Goal: Task Accomplishment & Management: Manage account settings

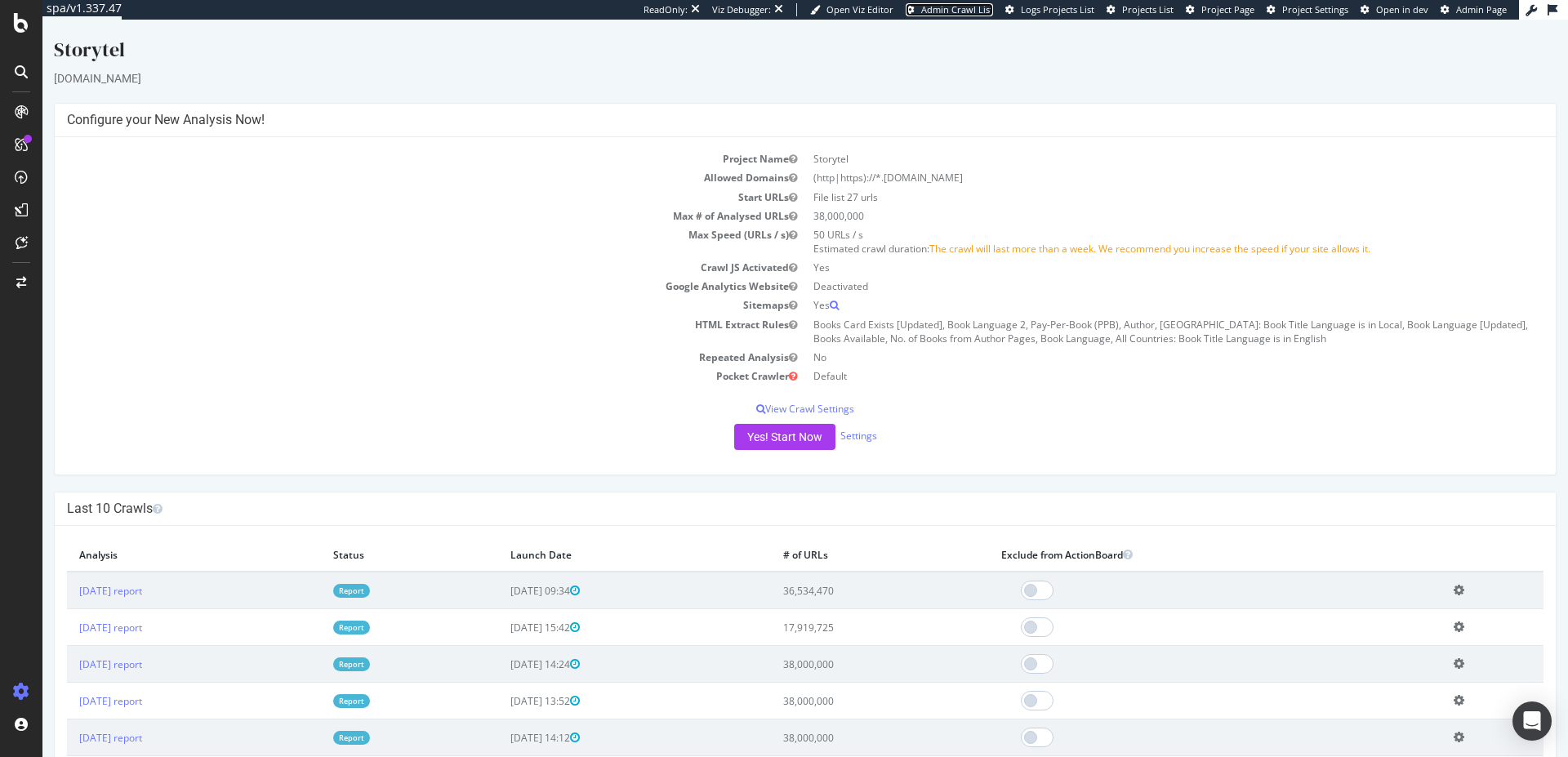
click at [955, 15] on span "Admin Crawl List" at bounding box center [957, 9] width 72 height 13
click at [113, 181] on div "ActionBoard" at bounding box center [92, 183] width 63 height 17
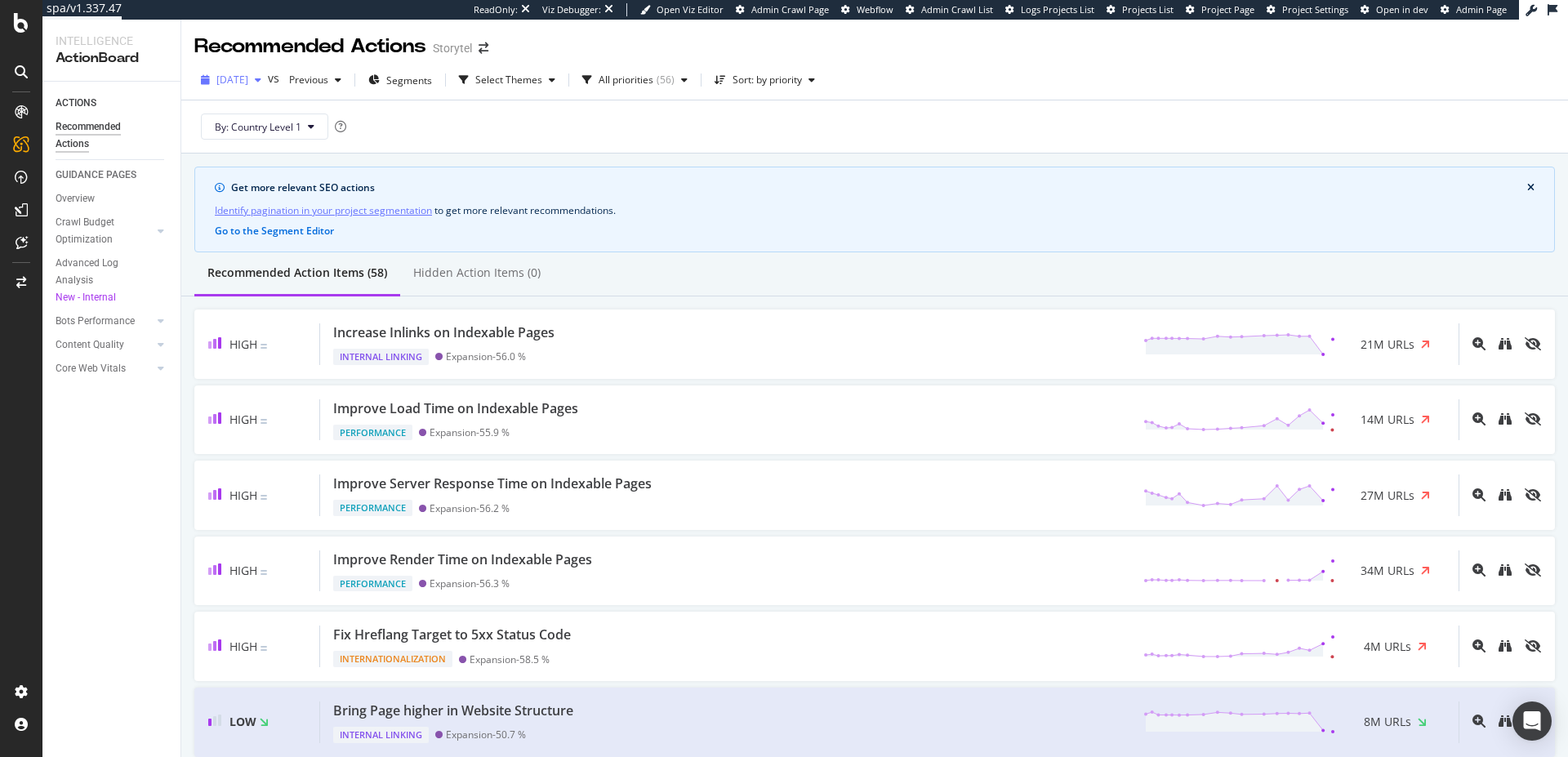
click at [268, 75] on div "button" at bounding box center [258, 80] width 19 height 10
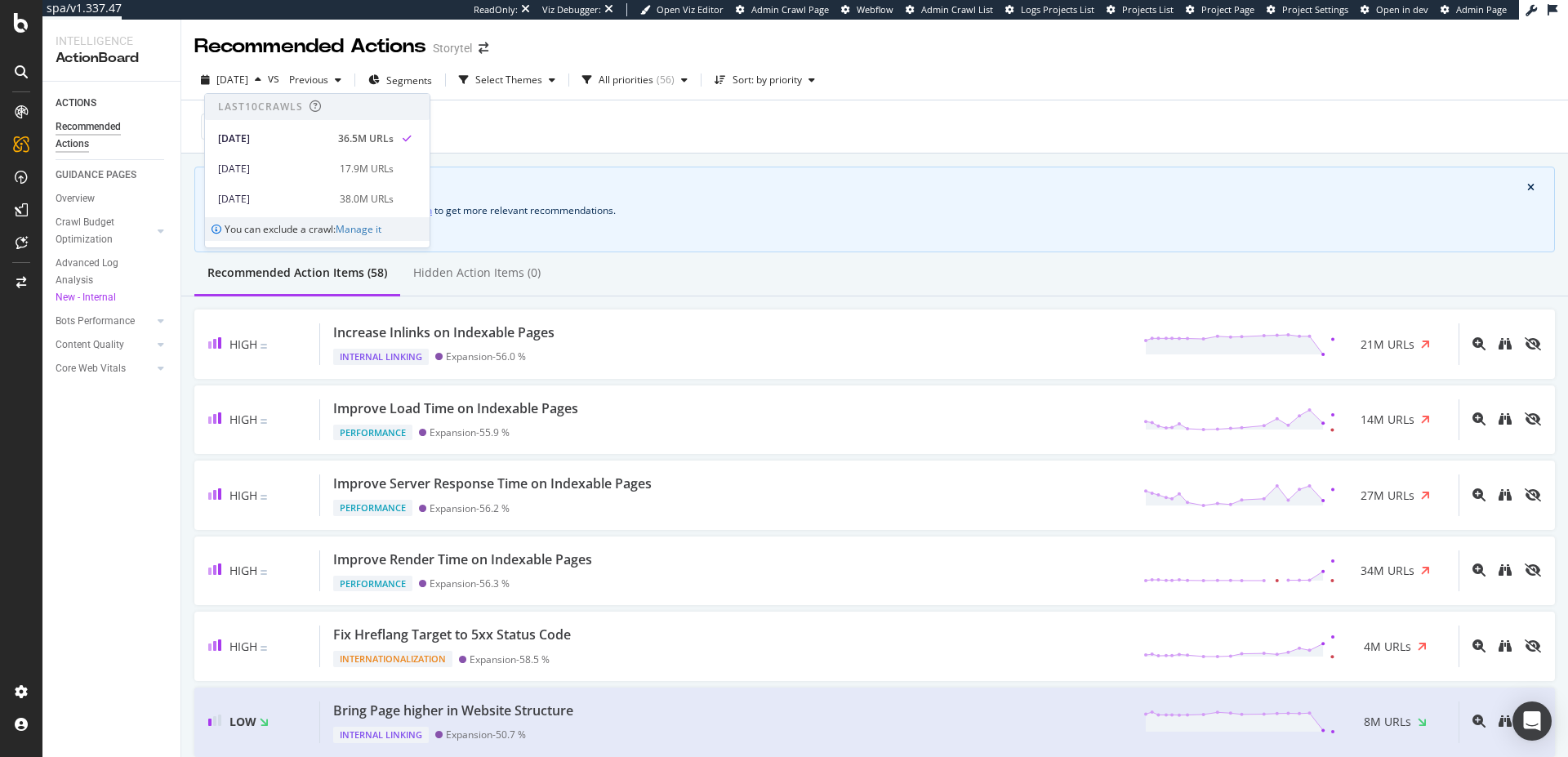
click at [751, 181] on div "Get more relevant SEO actions" at bounding box center [878, 187] width 1296 height 15
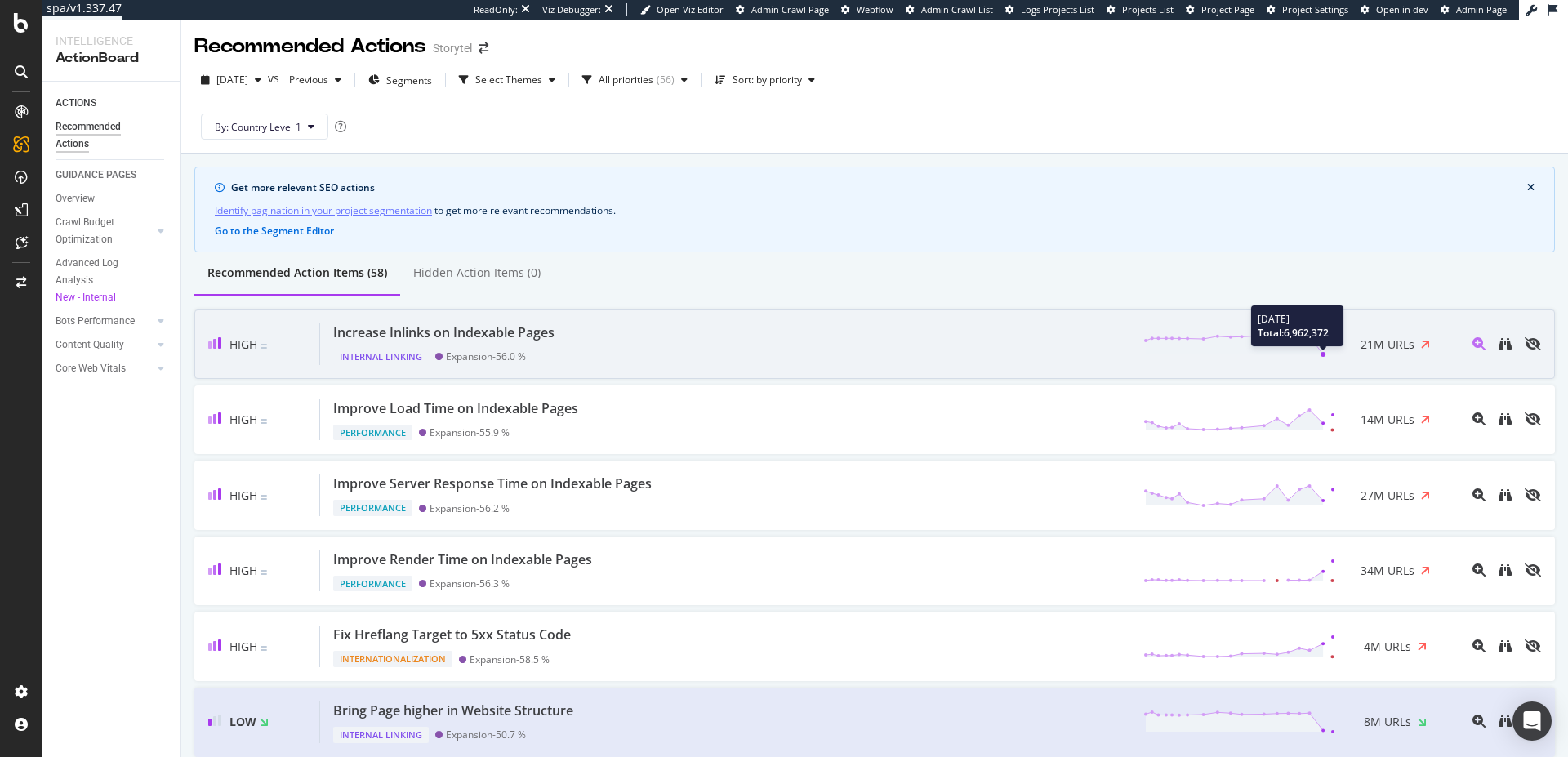
click at [1321, 353] on circle at bounding box center [1323, 354] width 5 height 5
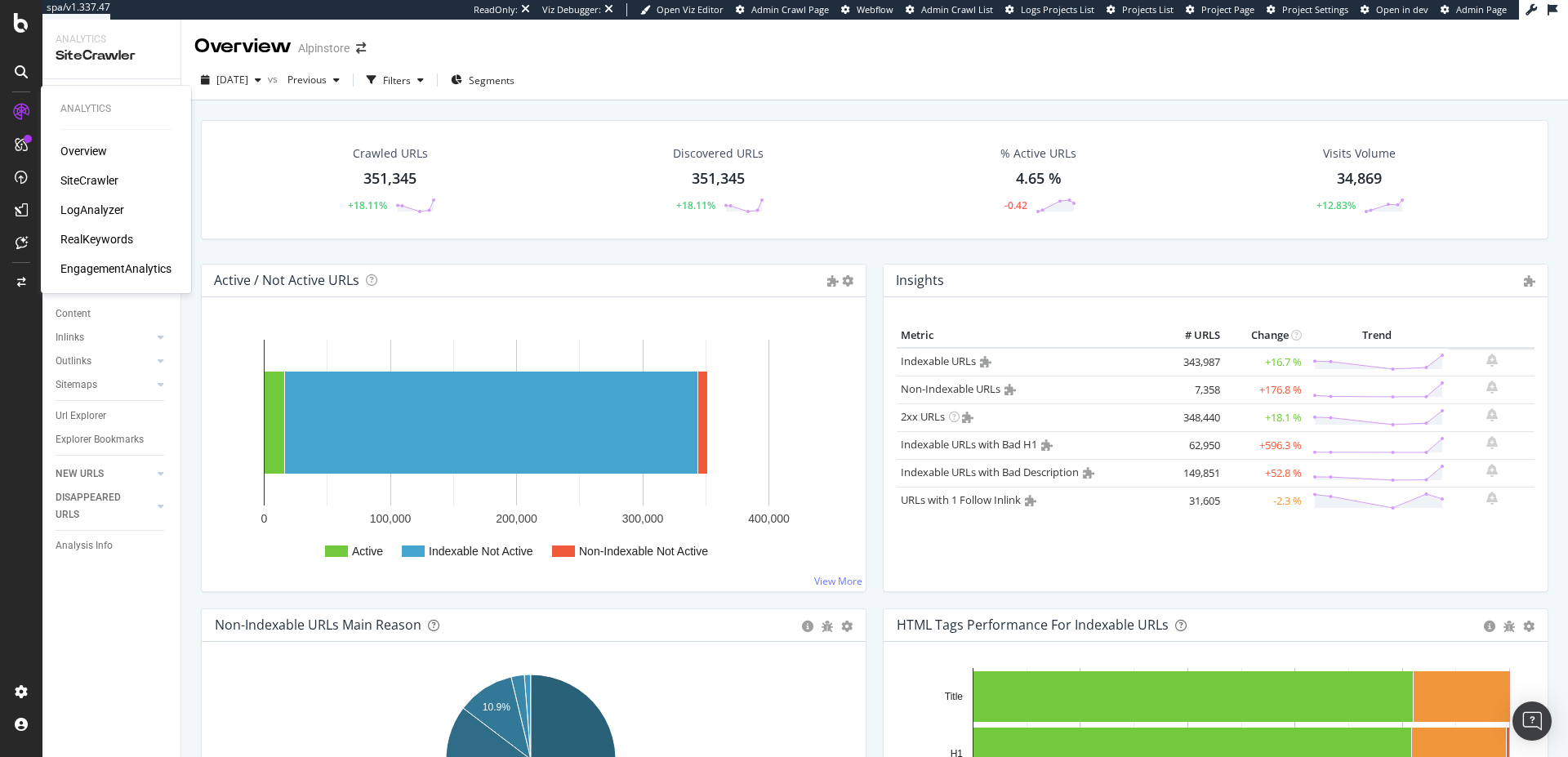
click at [103, 208] on div "LogAnalyzer" at bounding box center [92, 209] width 63 height 17
click at [84, 209] on div "LogAnalyzer" at bounding box center [92, 209] width 63 height 17
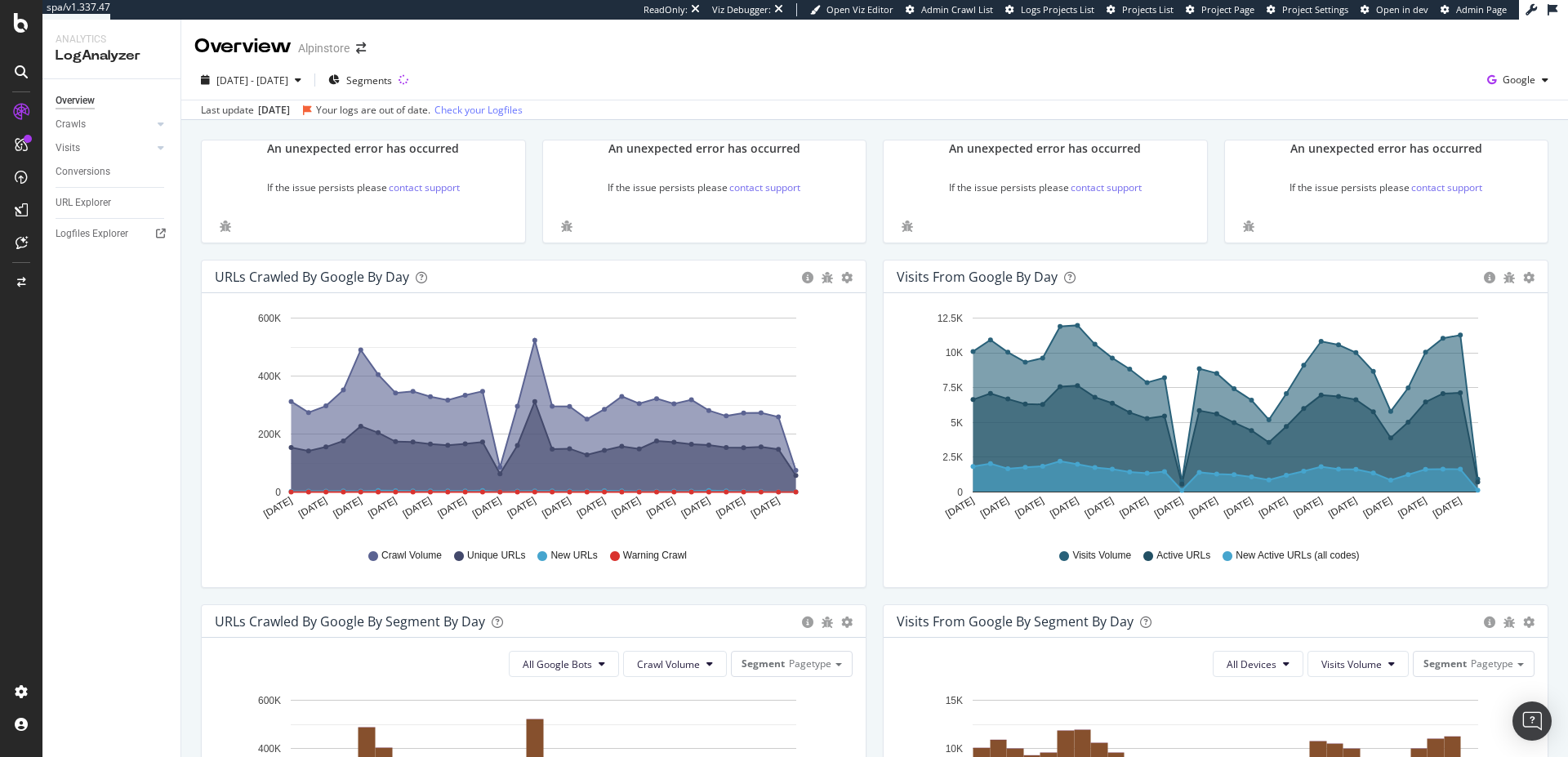
click at [1252, 10] on span "Project Page" at bounding box center [1227, 9] width 54 height 13
